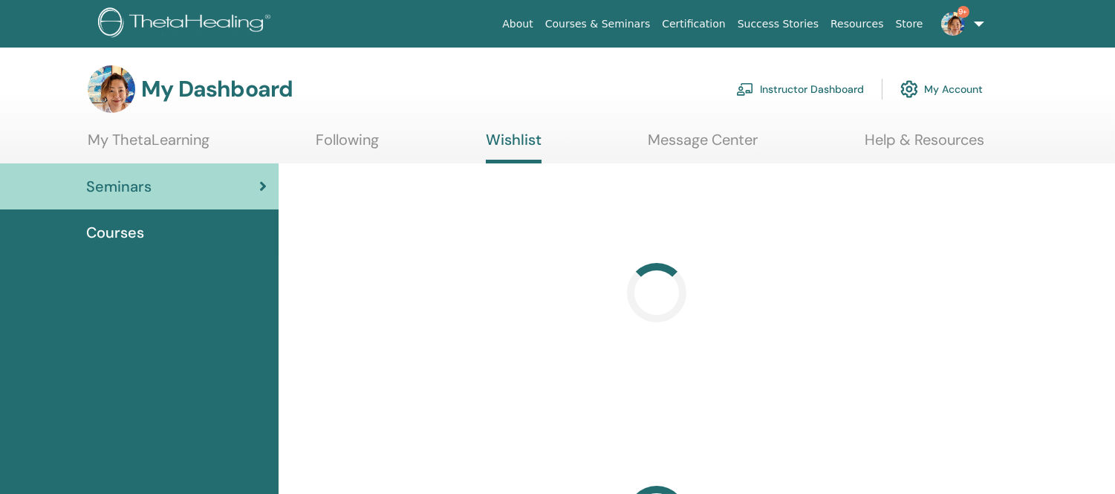
click at [802, 93] on link "Instructor Dashboard" at bounding box center [800, 89] width 128 height 33
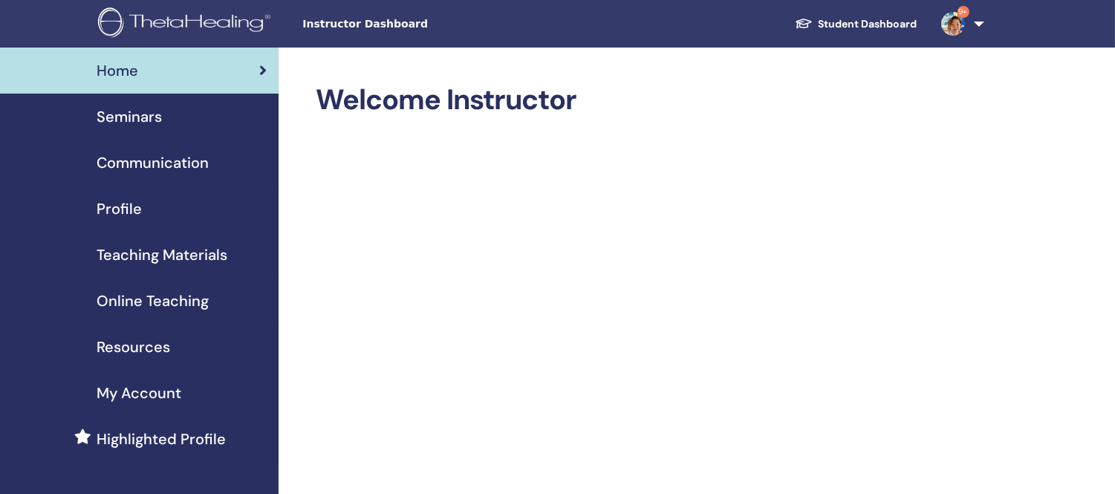
click at [137, 122] on span "Seminars" at bounding box center [129, 116] width 65 height 22
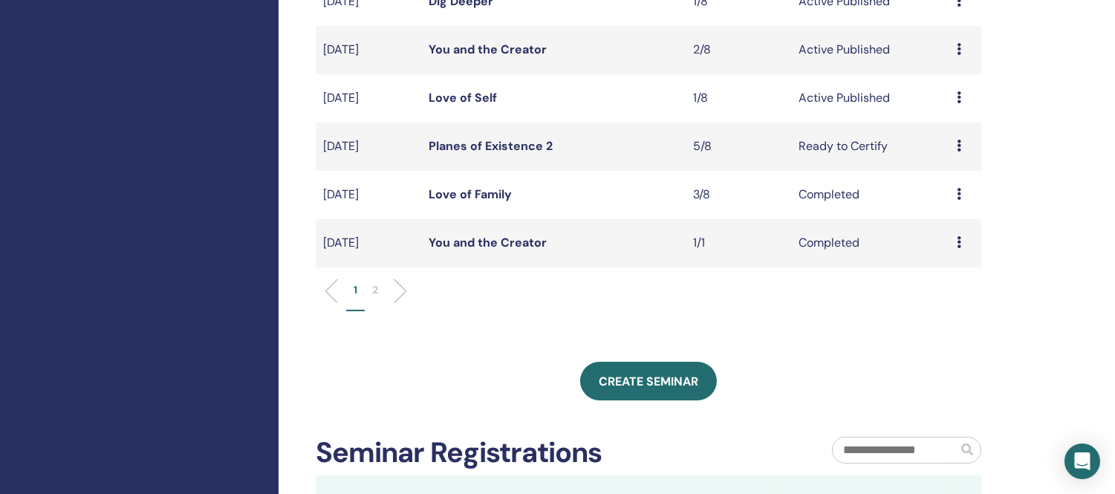
scroll to position [495, 0]
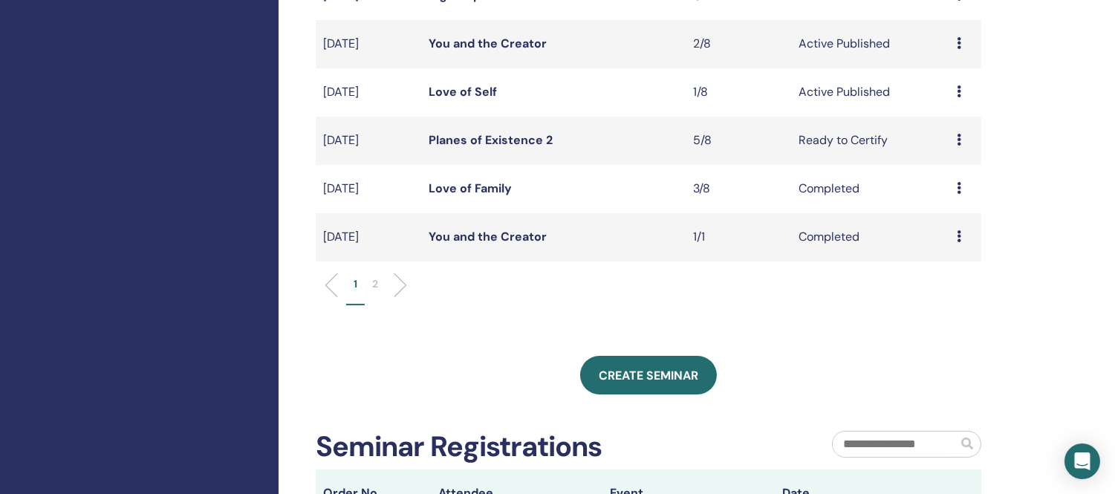
click at [456, 88] on link "Love of Self" at bounding box center [463, 92] width 68 height 16
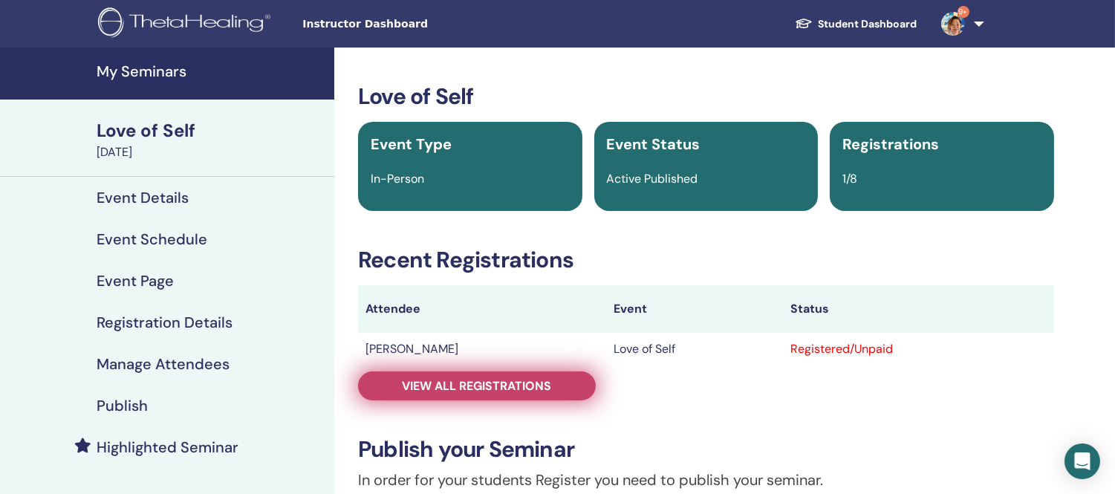
click at [513, 385] on span "View all registrations" at bounding box center [477, 386] width 149 height 16
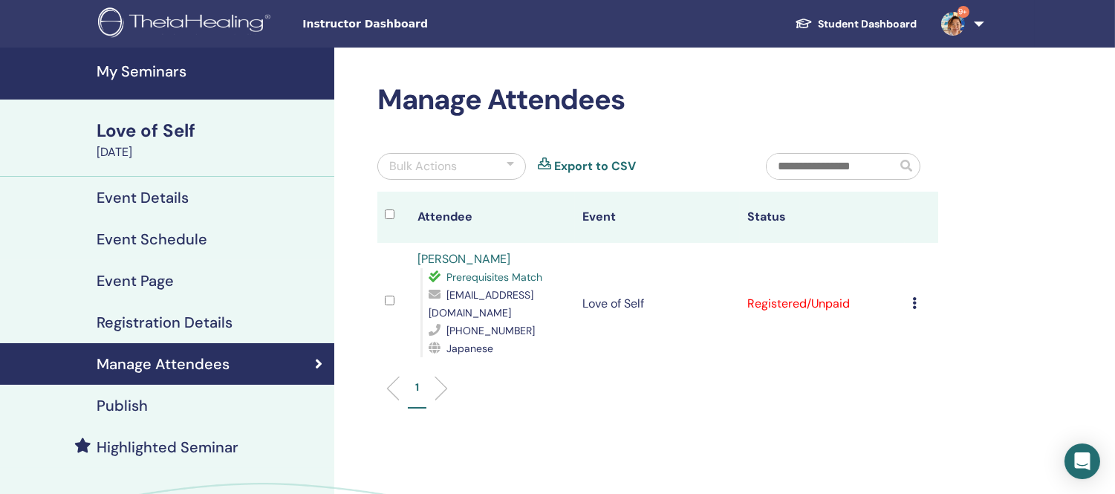
click at [166, 132] on div "Love of Self" at bounding box center [211, 130] width 229 height 25
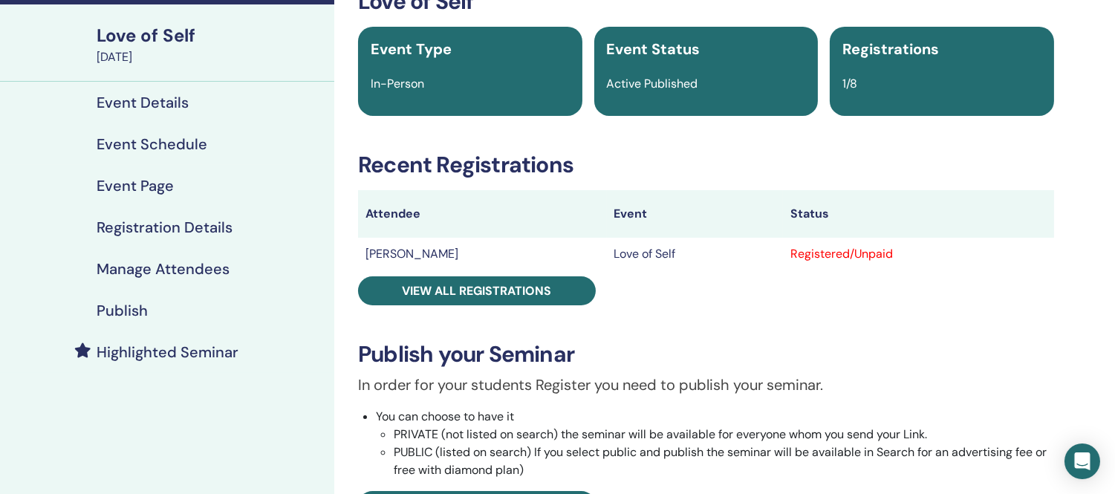
scroll to position [82, 0]
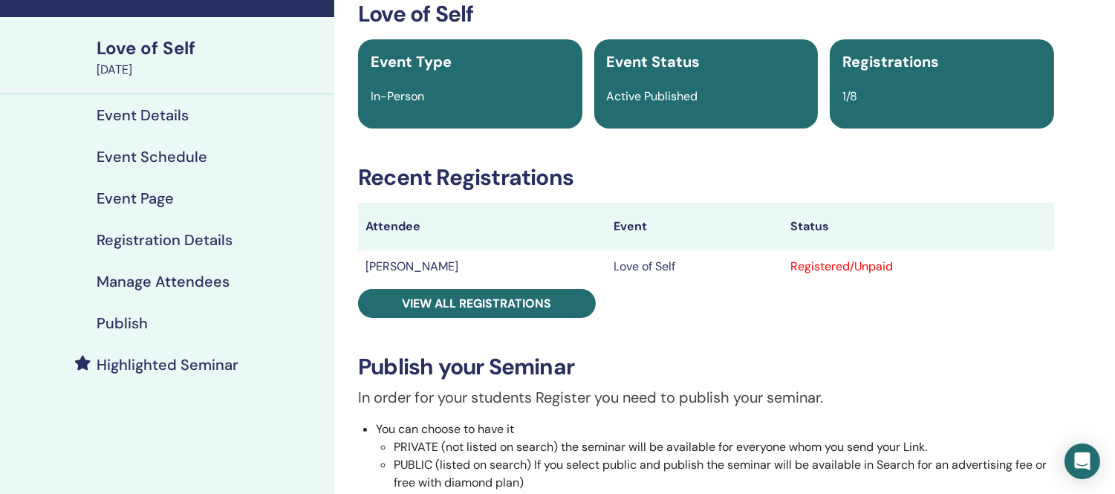
click at [136, 119] on h4 "Event Details" at bounding box center [143, 115] width 92 height 18
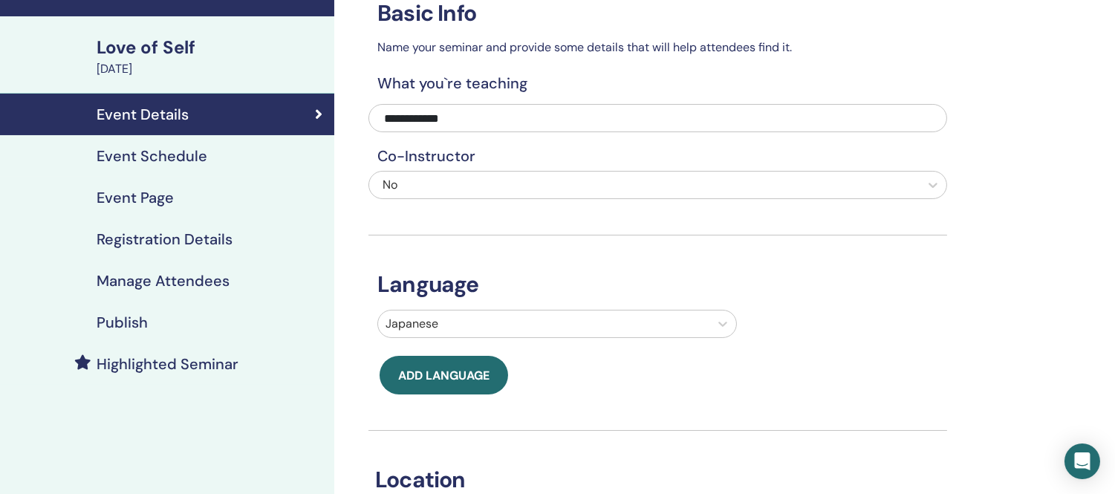
scroll to position [82, 0]
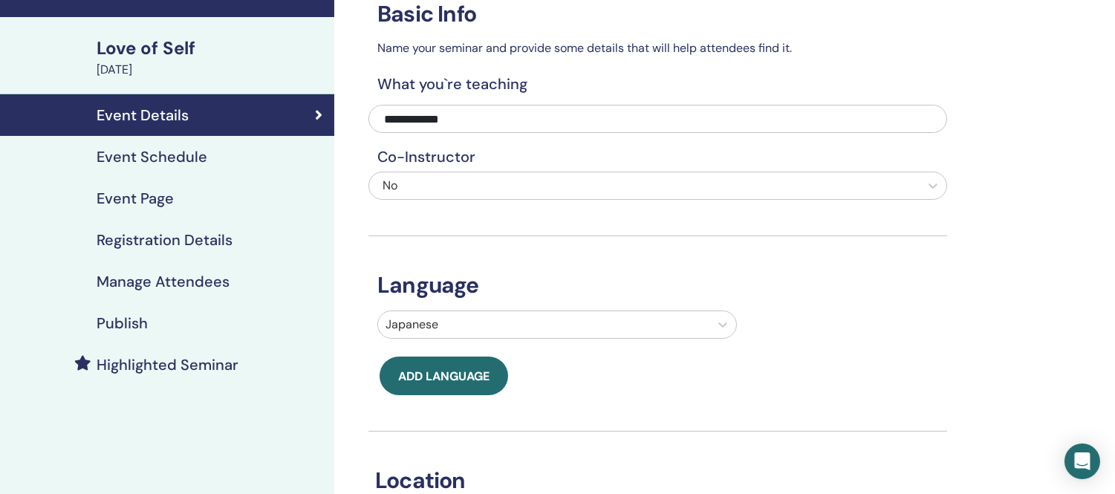
click at [144, 47] on div "Love of Self" at bounding box center [211, 48] width 229 height 25
